Goal: Task Accomplishment & Management: Manage account settings

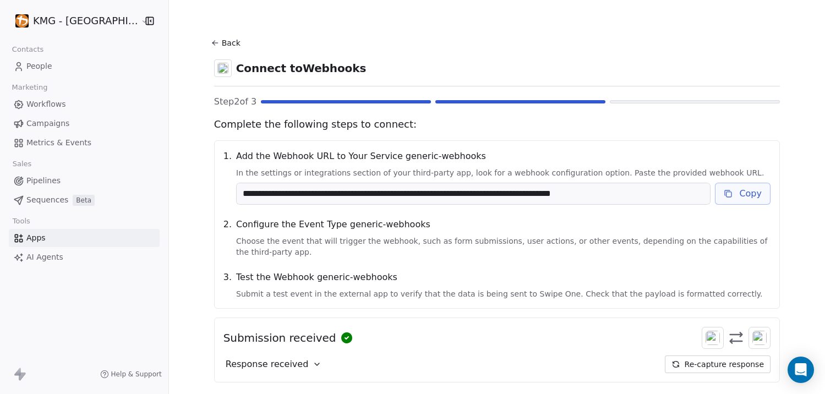
click at [724, 195] on icon at bounding box center [728, 193] width 9 height 9
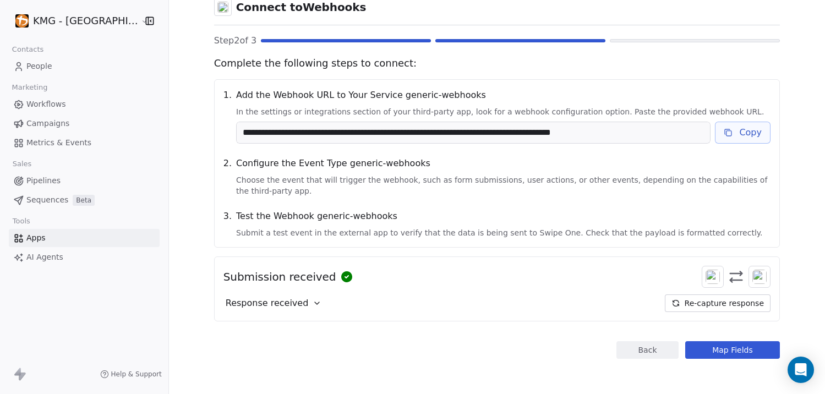
click at [730, 352] on button "Map Fields" at bounding box center [732, 350] width 95 height 18
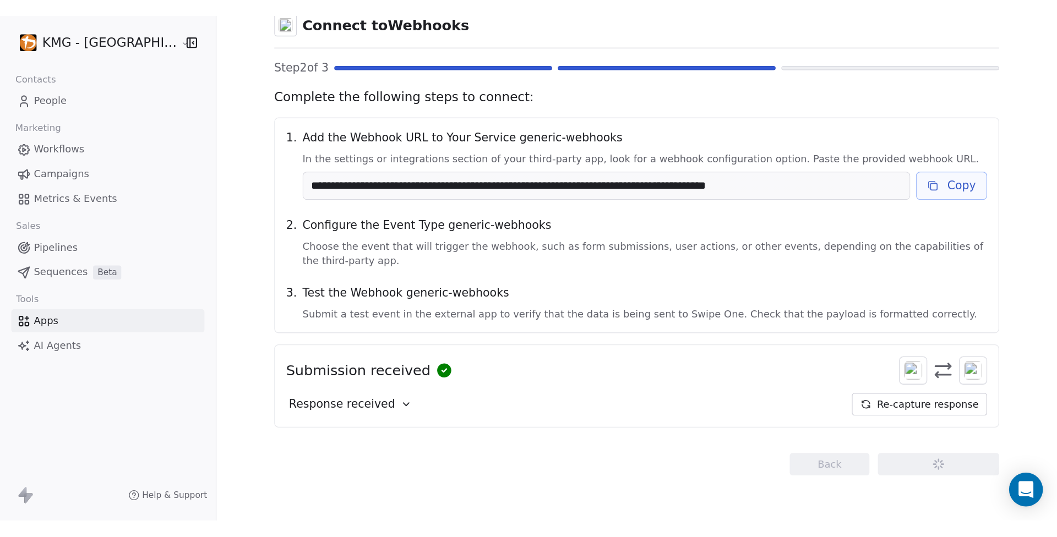
scroll to position [0, 0]
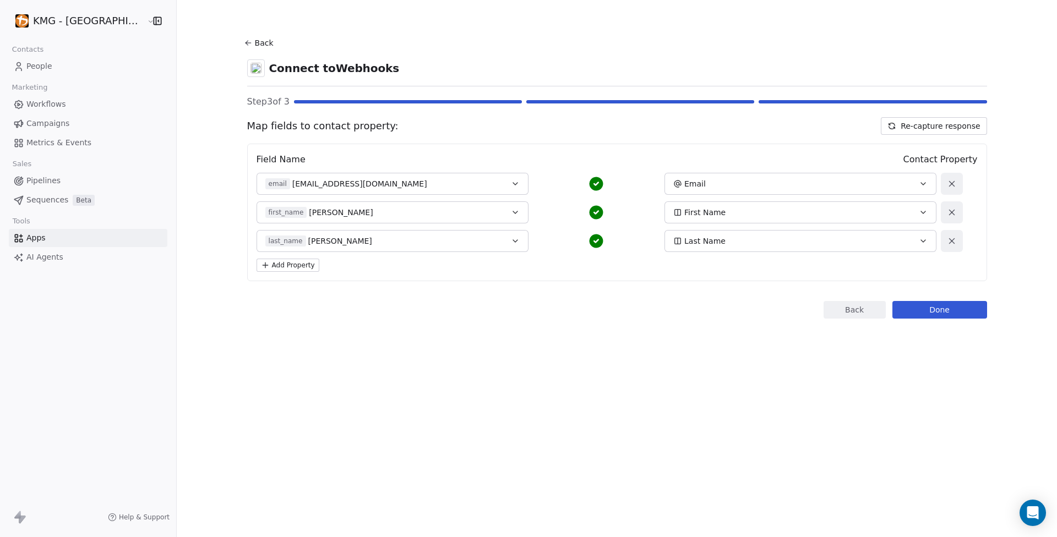
click at [265, 266] on button "Add Property" at bounding box center [287, 265] width 63 height 13
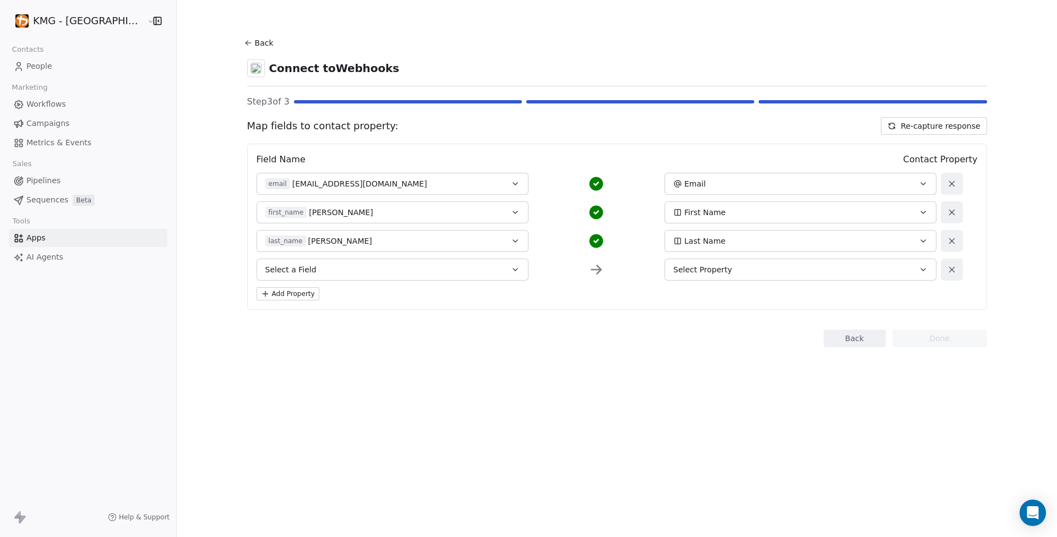
click at [418, 263] on button "Select a Field" at bounding box center [392, 270] width 272 height 22
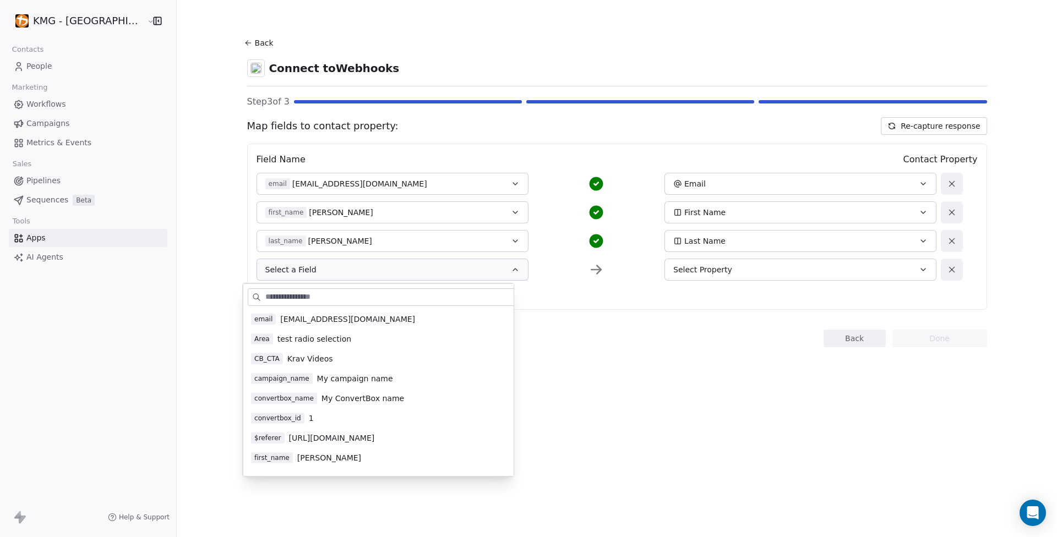
click at [304, 358] on span "Krav Videos" at bounding box center [310, 358] width 46 height 11
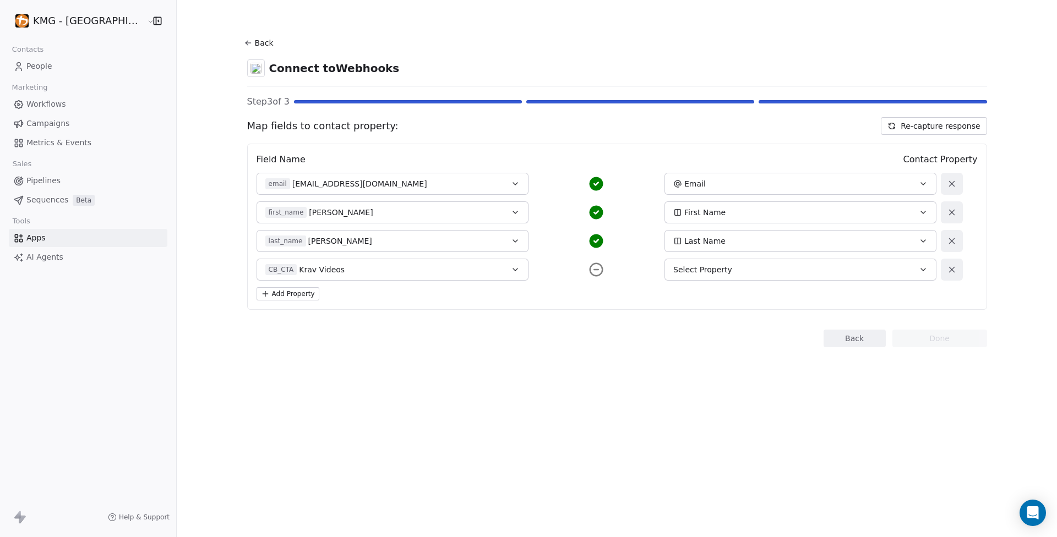
click at [824, 264] on button "Select Property" at bounding box center [800, 270] width 272 height 22
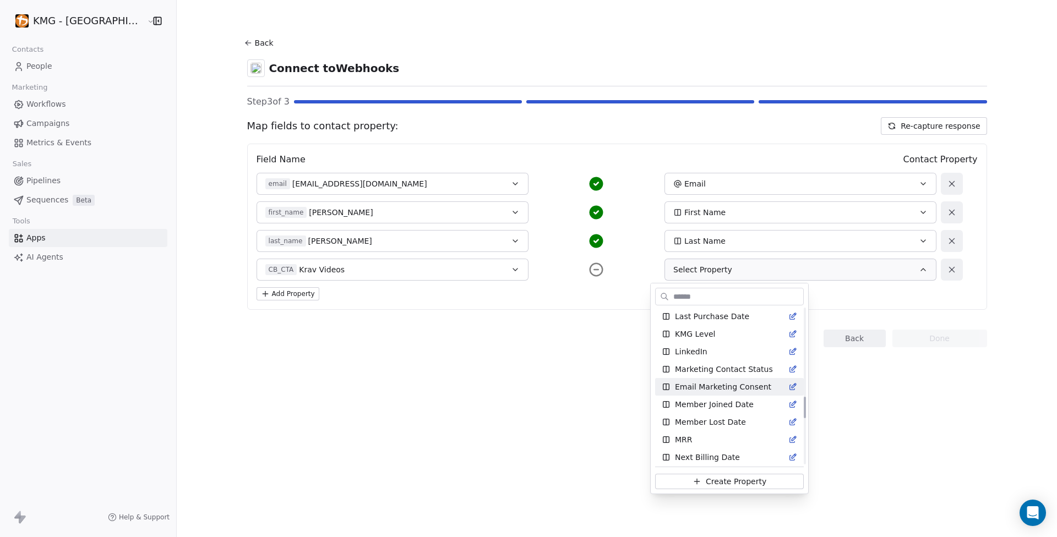
scroll to position [975, 0]
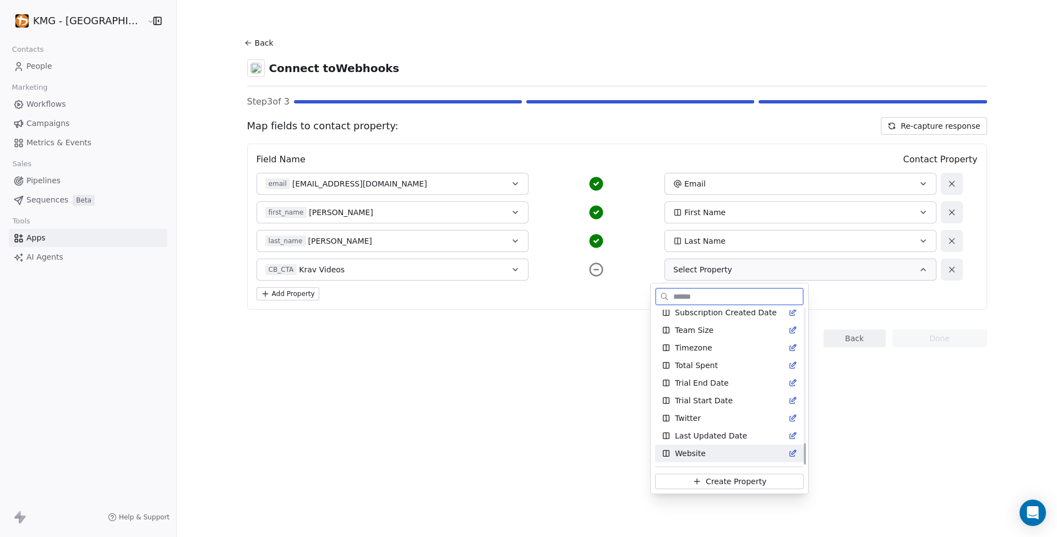
click at [732, 393] on span "Create Property" at bounding box center [736, 481] width 61 height 11
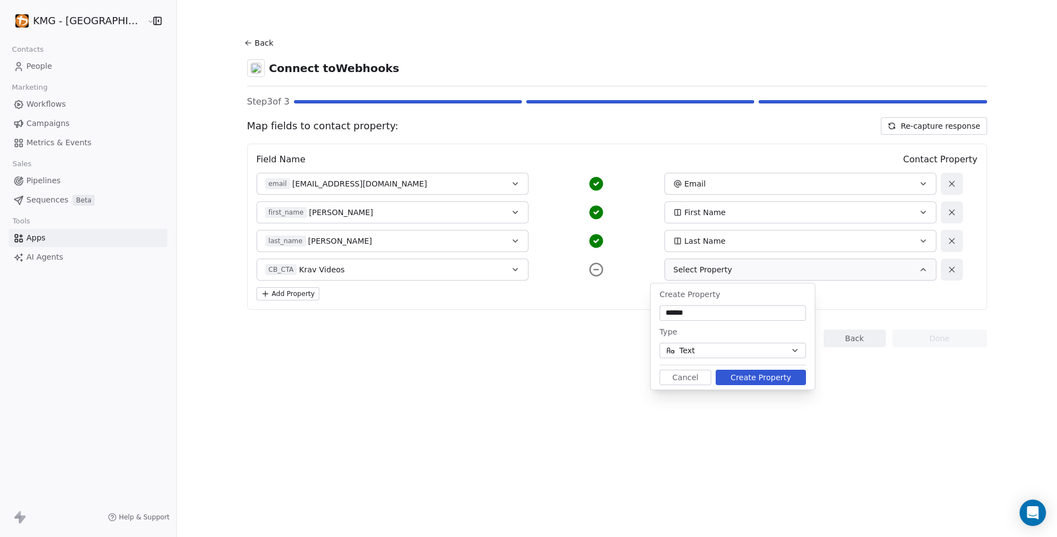
type input "******"
click at [761, 375] on button "Create Property" at bounding box center [760, 377] width 90 height 15
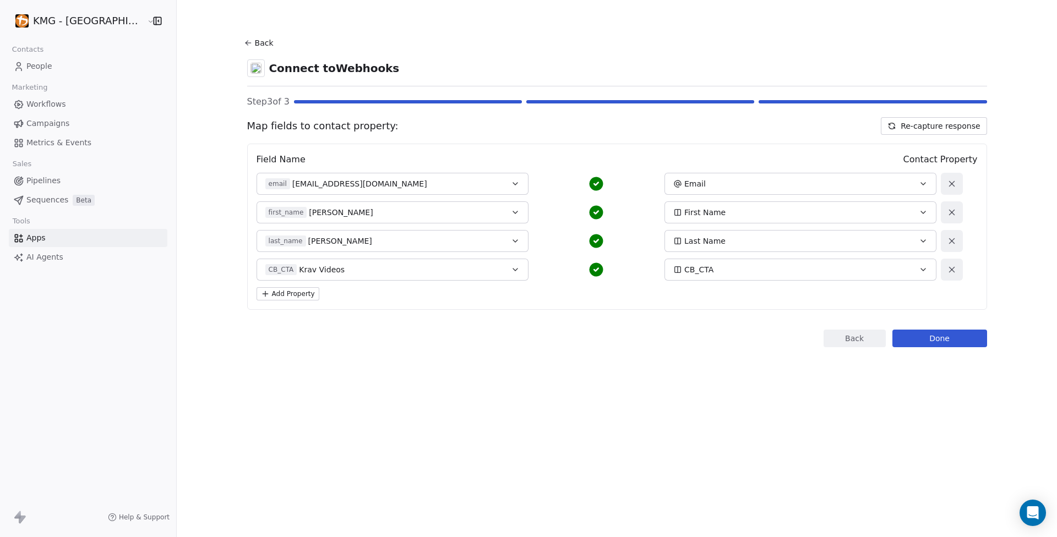
click at [824, 332] on button "Done" at bounding box center [939, 339] width 95 height 18
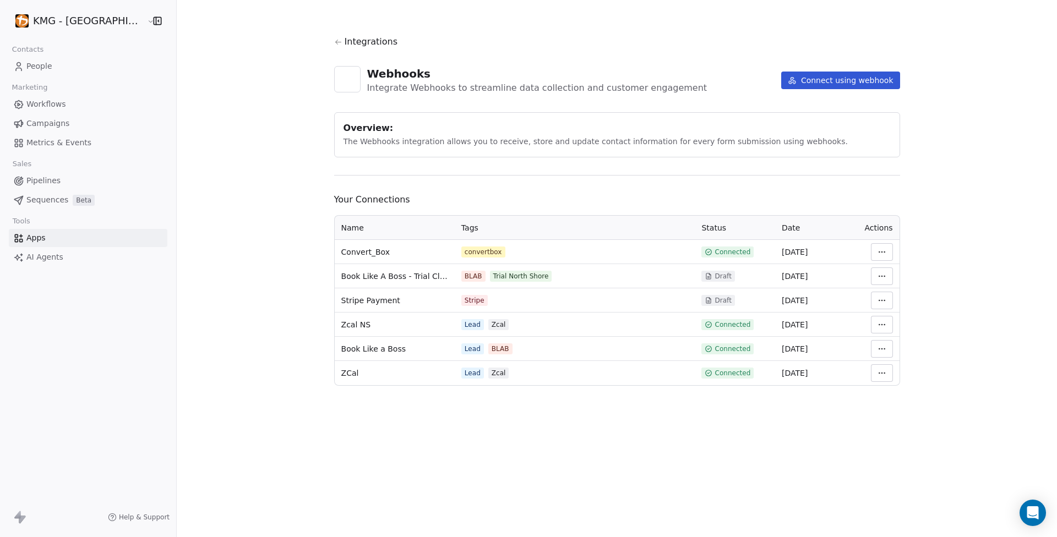
click at [32, 69] on span "People" at bounding box center [39, 67] width 26 height 12
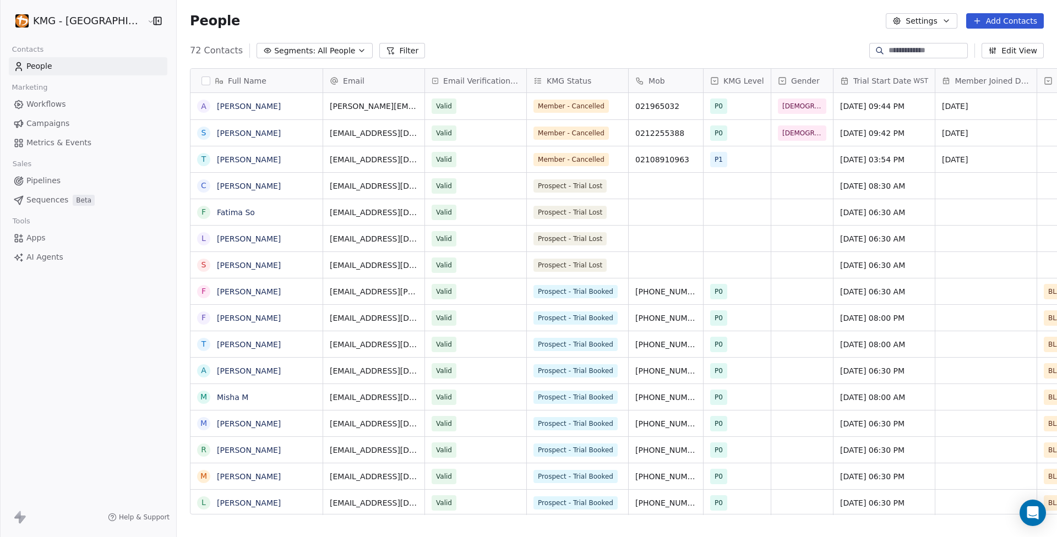
scroll to position [464, 900]
click at [219, 373] on link "[PERSON_NAME]" at bounding box center [249, 371] width 64 height 9
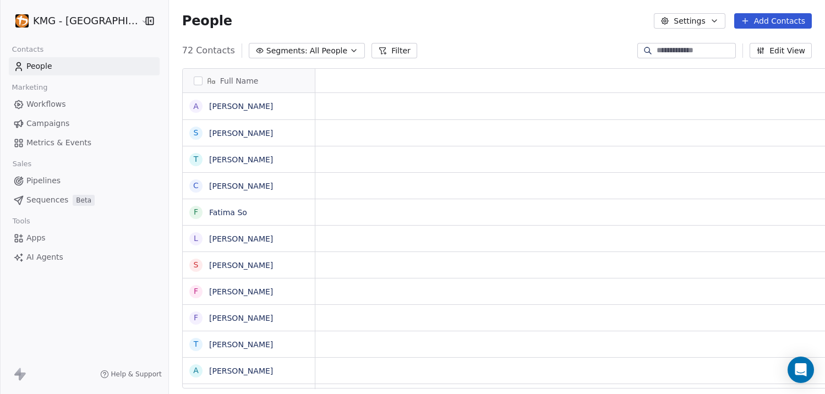
scroll to position [9, 9]
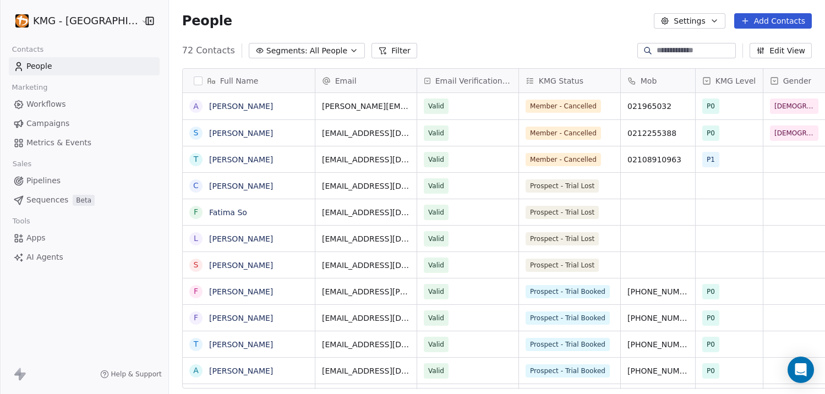
click at [788, 50] on button "Edit View" at bounding box center [781, 50] width 62 height 15
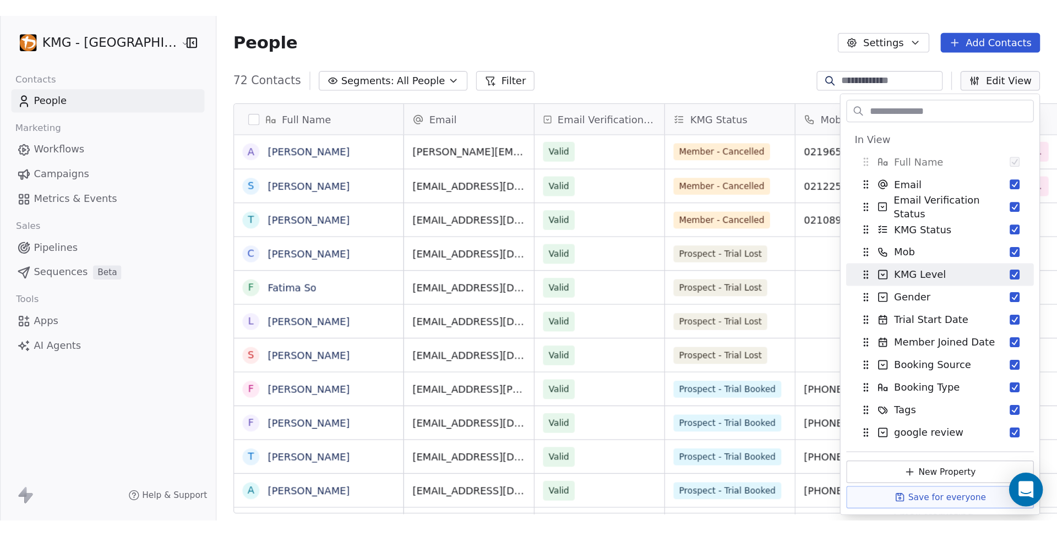
scroll to position [211, 0]
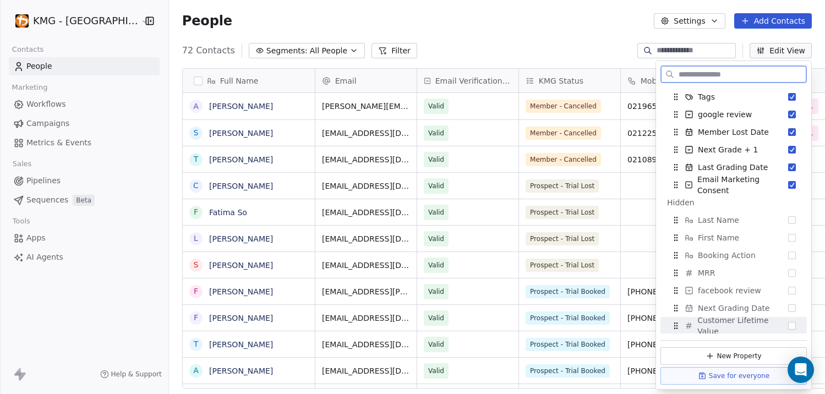
click at [746, 353] on button "New Property" at bounding box center [733, 356] width 146 height 18
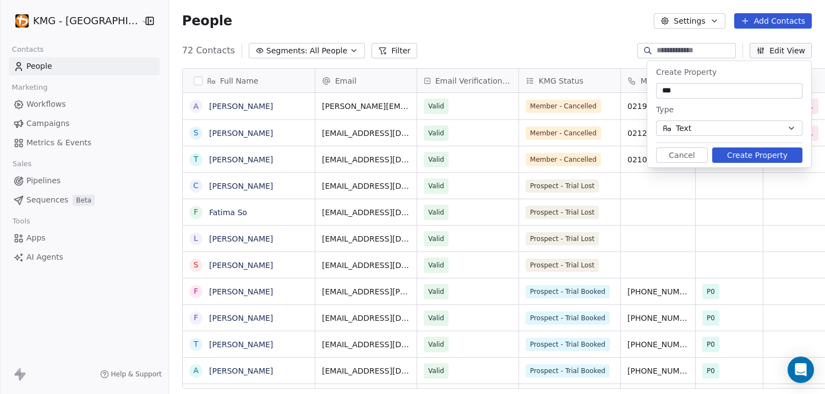
type input "***"
click at [727, 129] on button "Text" at bounding box center [729, 128] width 146 height 15
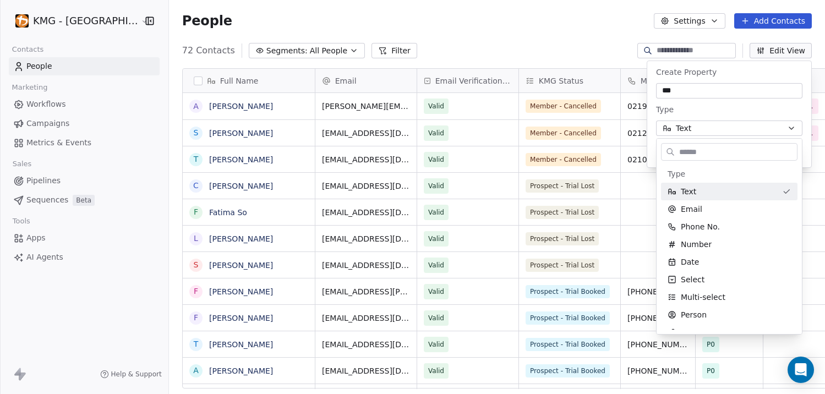
click at [727, 129] on html "KMG - Auckland Contacts People Marketing Workflows Campaigns Metrics & Events S…" at bounding box center [412, 197] width 825 height 394
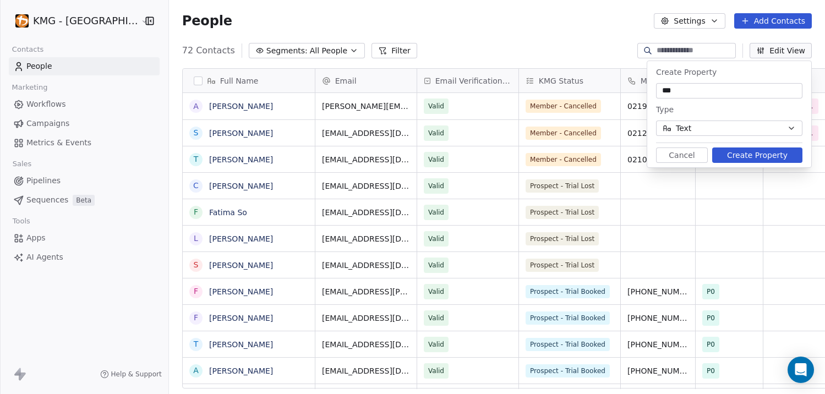
click at [763, 162] on button "Create Property" at bounding box center [757, 154] width 90 height 15
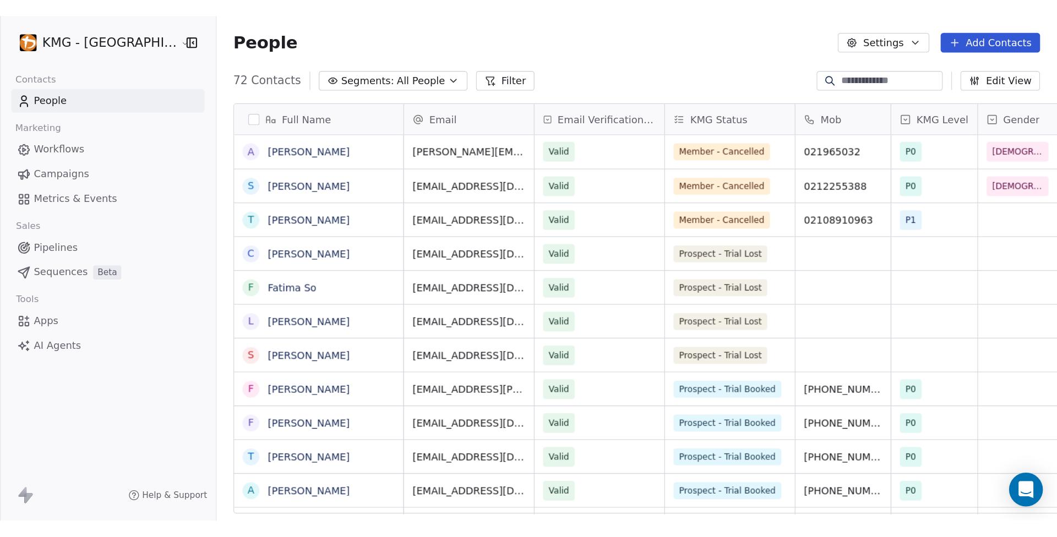
scroll to position [464, 900]
